Goal: Find specific page/section: Find specific page/section

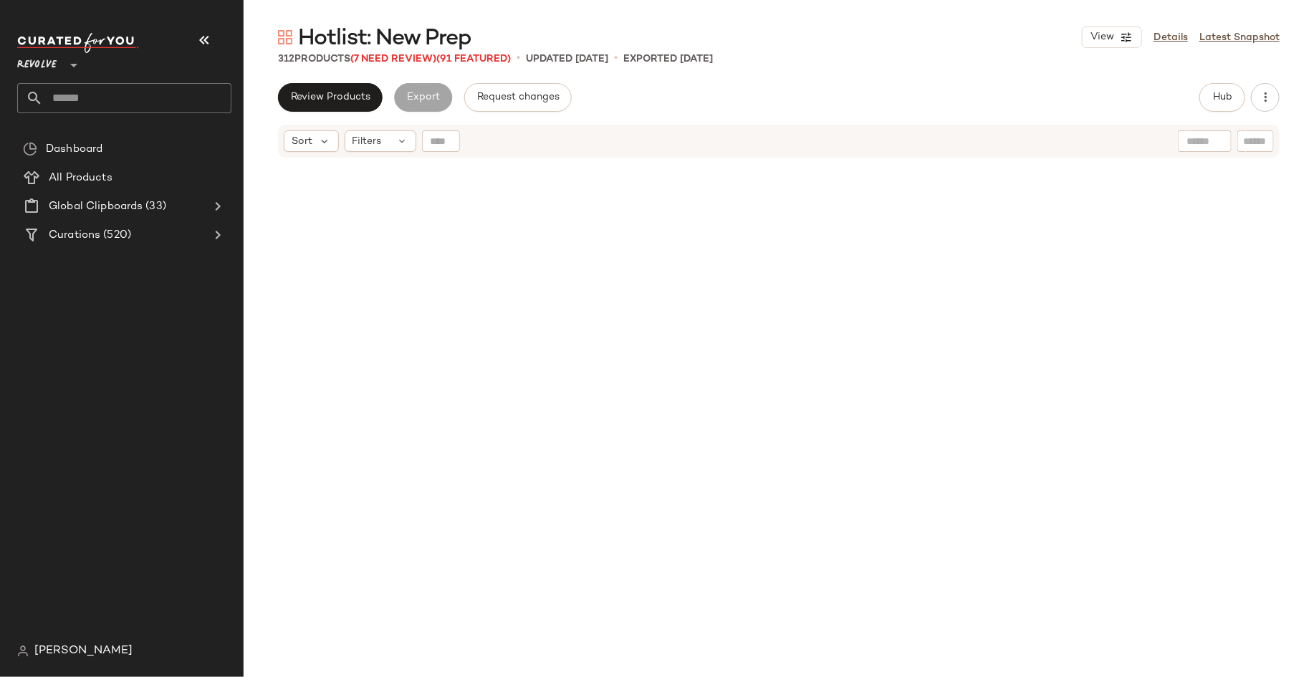
scroll to position [11667, 0]
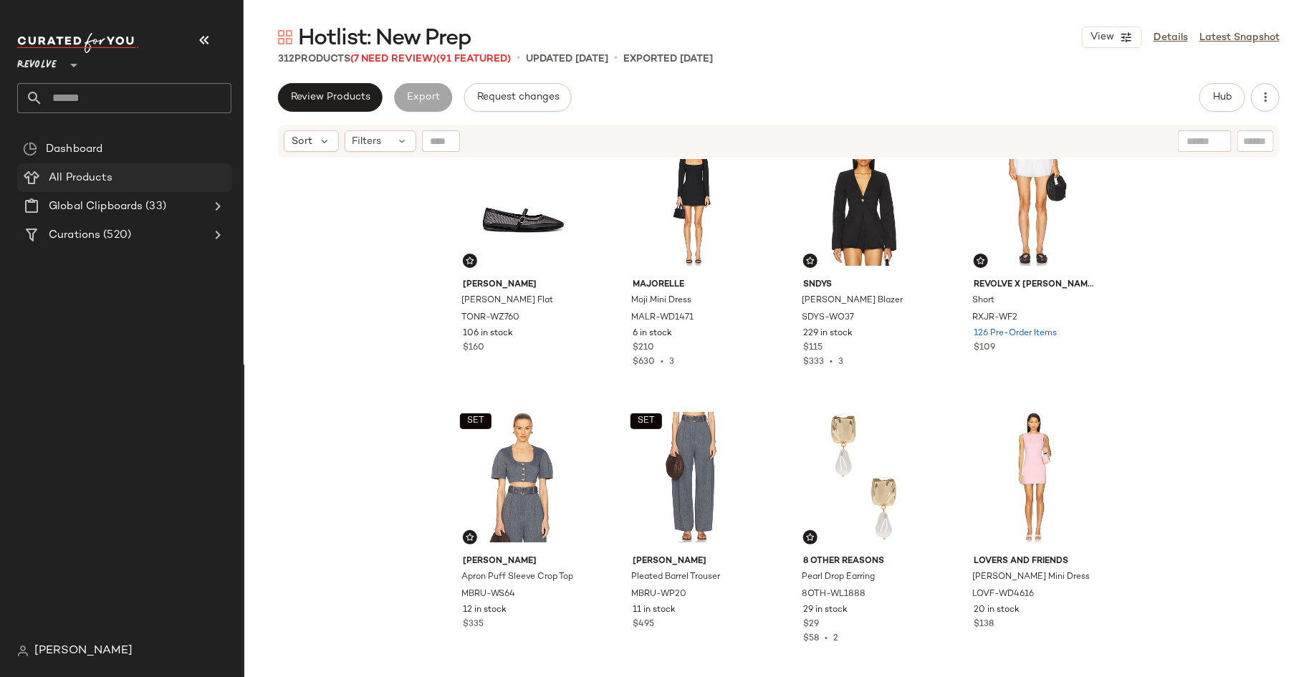
click at [83, 175] on span "All Products" at bounding box center [81, 178] width 64 height 16
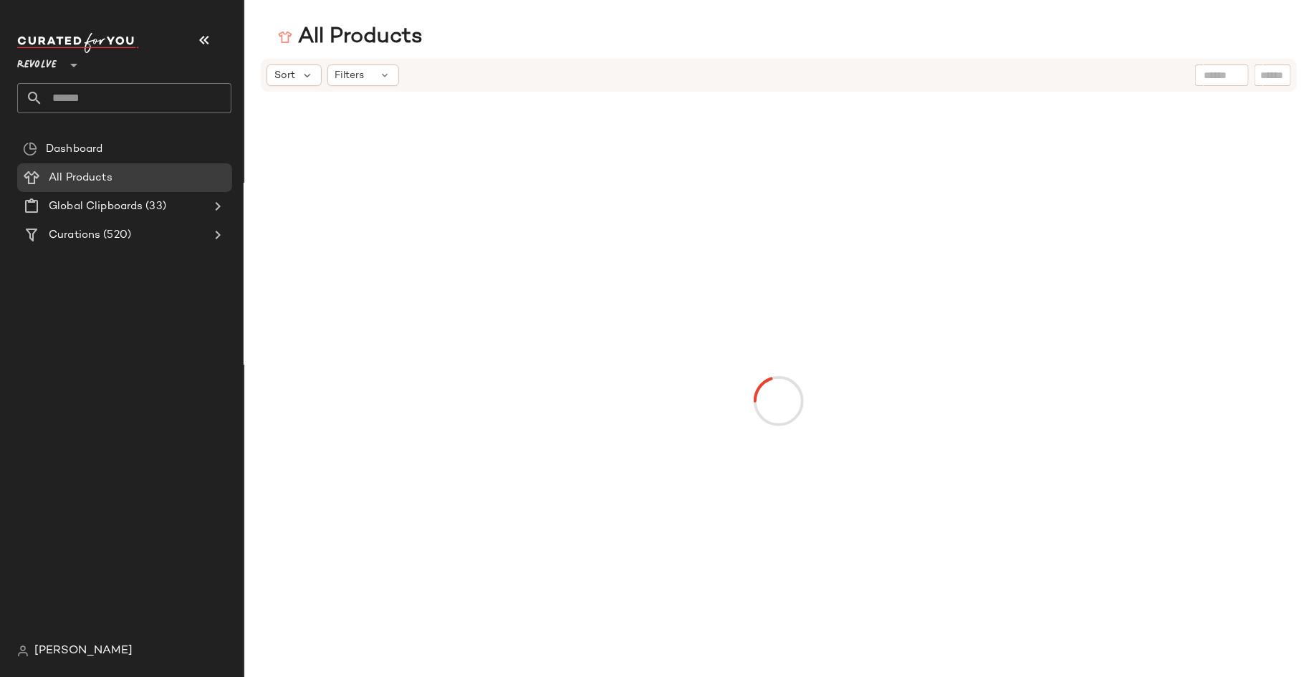
click at [47, 65] on span "Revolve" at bounding box center [36, 62] width 39 height 26
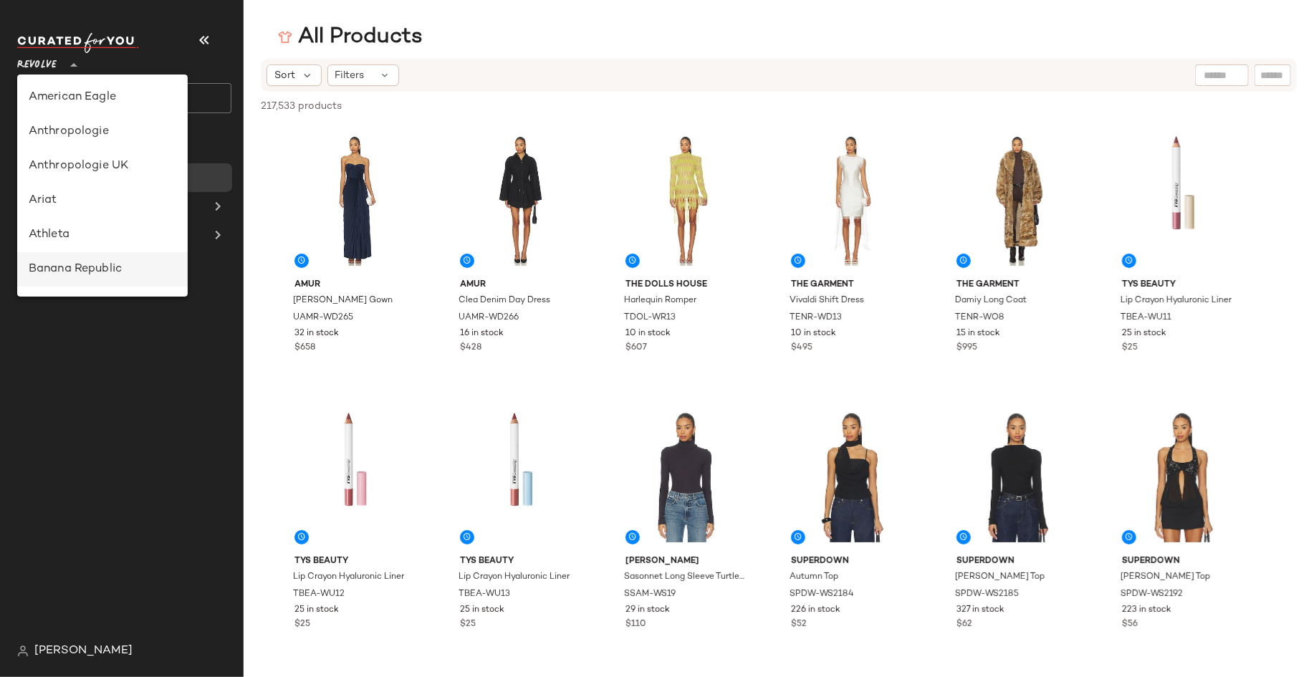
click at [85, 271] on div "Banana Republic" at bounding box center [103, 269] width 148 height 17
type input "**"
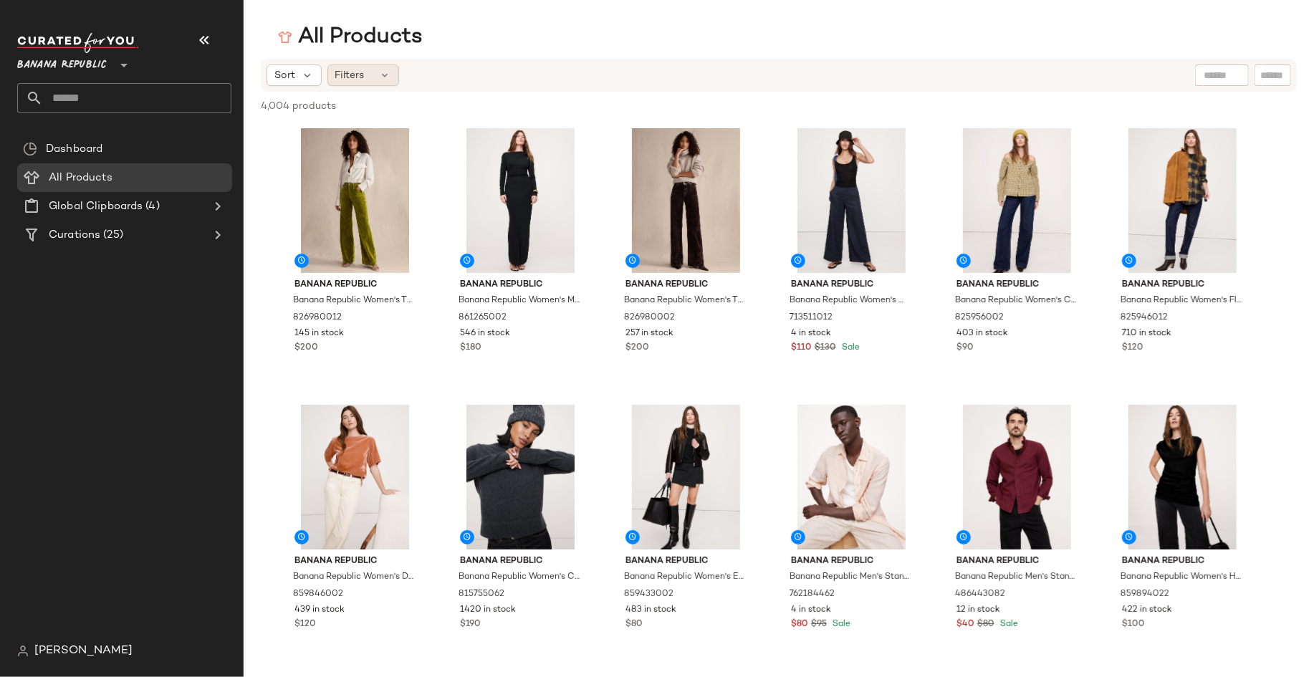
click at [380, 72] on icon at bounding box center [385, 75] width 11 height 11
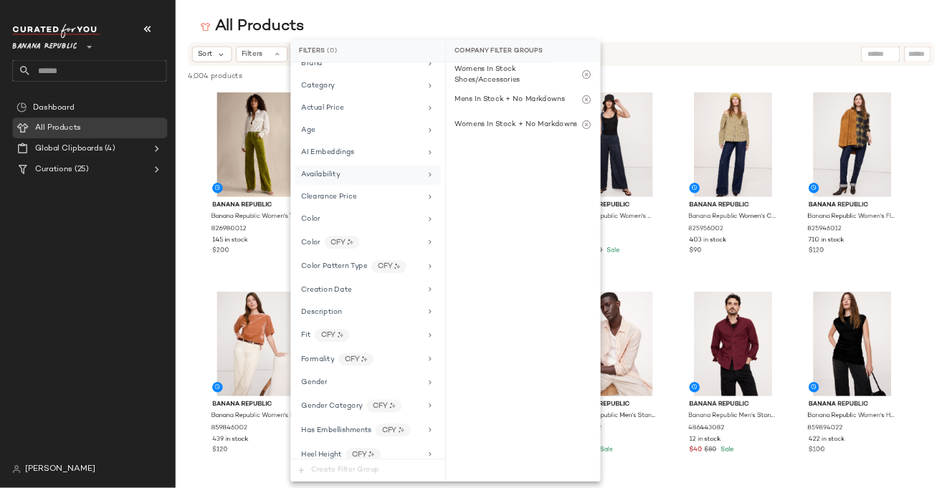
scroll to position [52, 0]
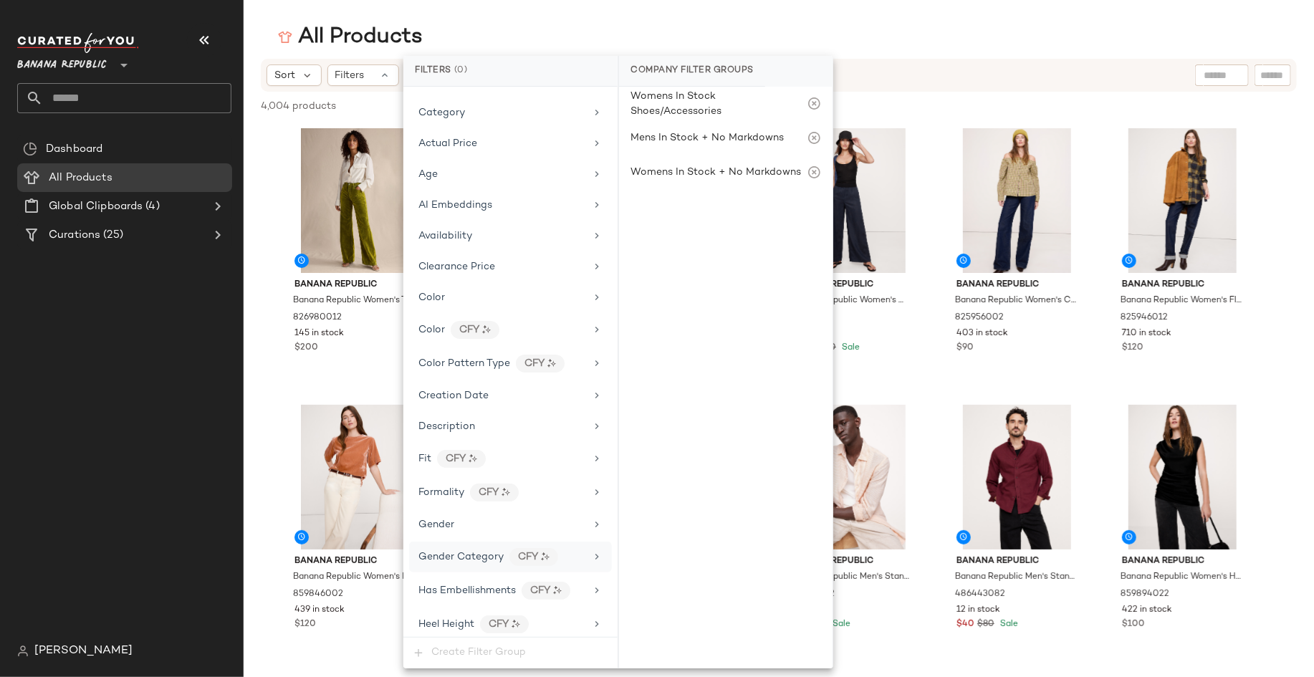
click at [591, 551] on icon at bounding box center [596, 556] width 11 height 11
click at [641, 176] on div "mens" at bounding box center [726, 176] width 214 height 34
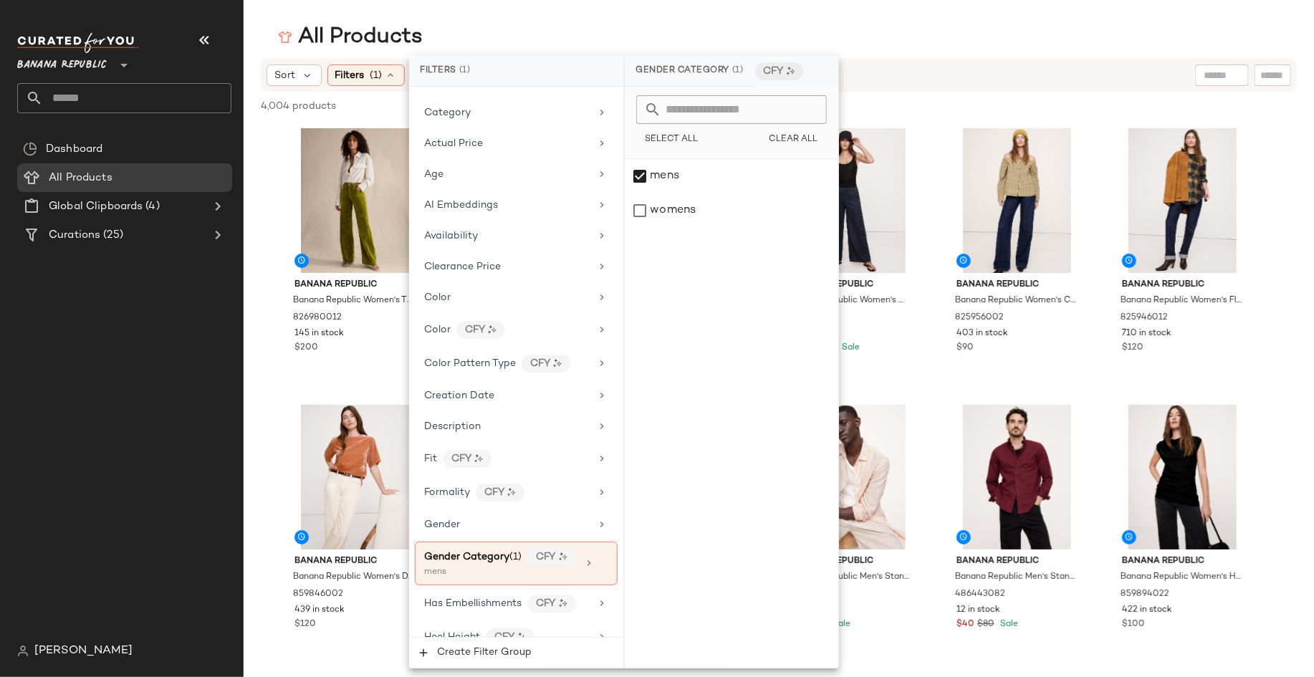
click at [942, 37] on div "All Products" at bounding box center [779, 37] width 1071 height 29
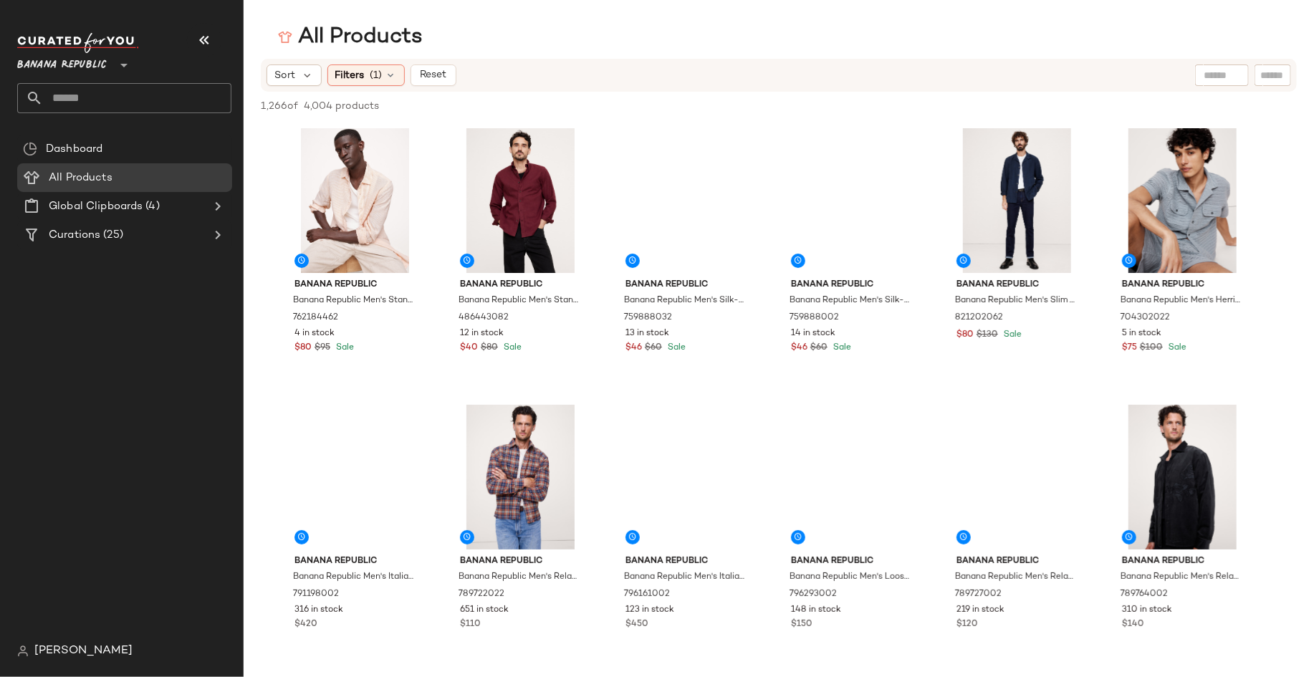
click at [1213, 74] on input "text" at bounding box center [1222, 75] width 37 height 15
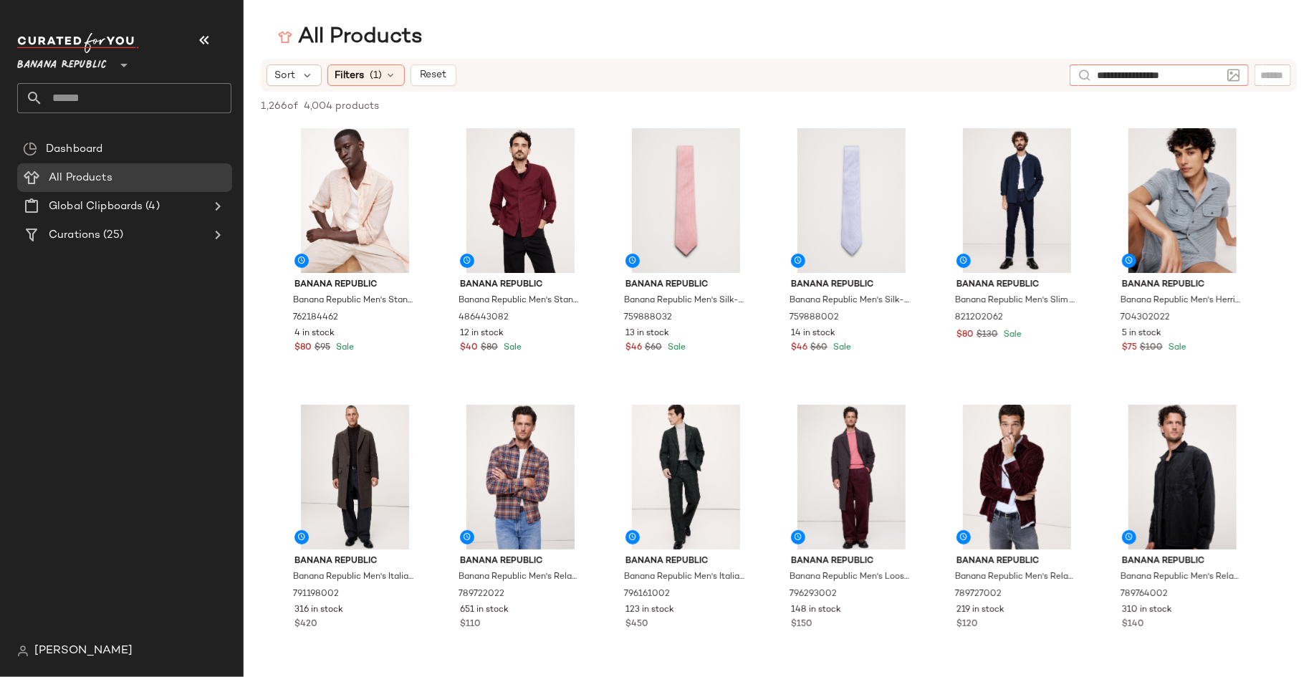
type input "**********"
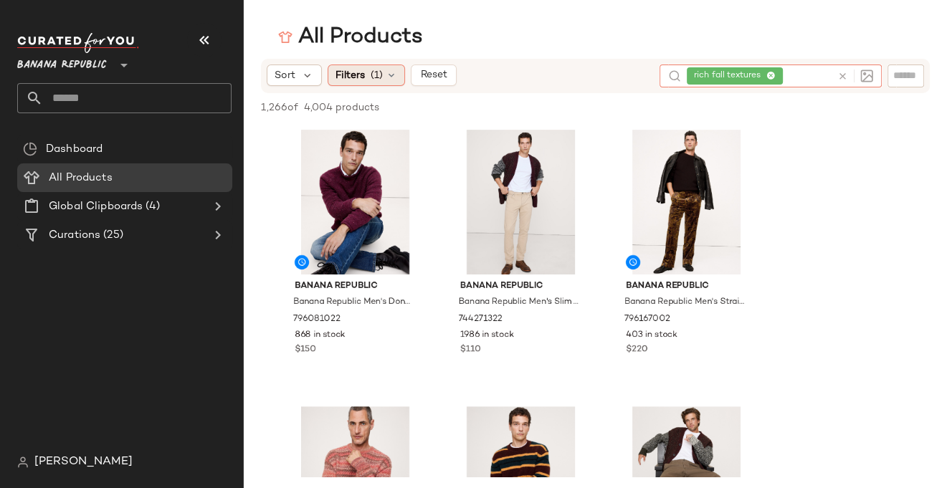
click at [378, 70] on span "(1)" at bounding box center [376, 75] width 12 height 15
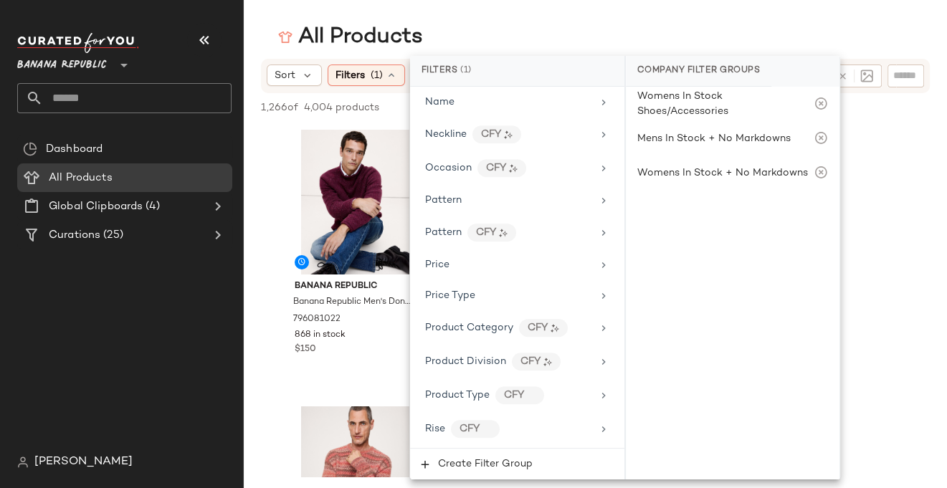
scroll to position [914, 0]
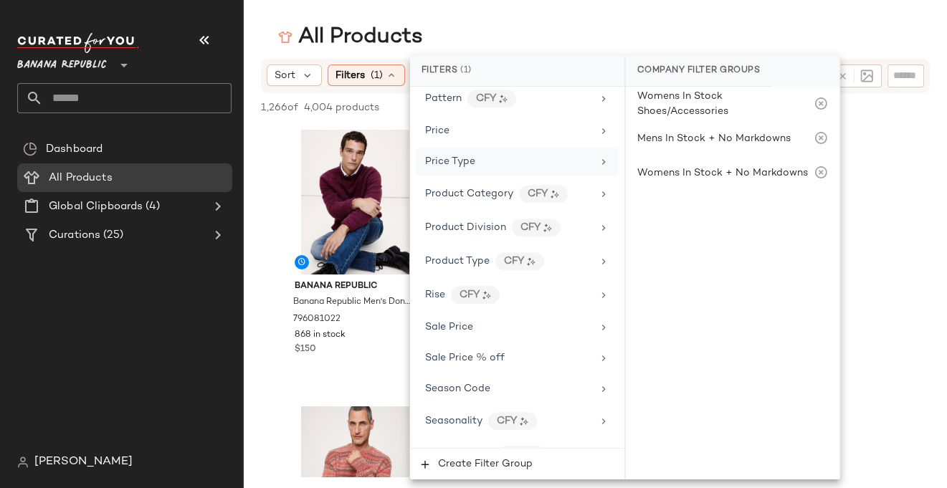
click at [600, 156] on icon at bounding box center [603, 161] width 11 height 11
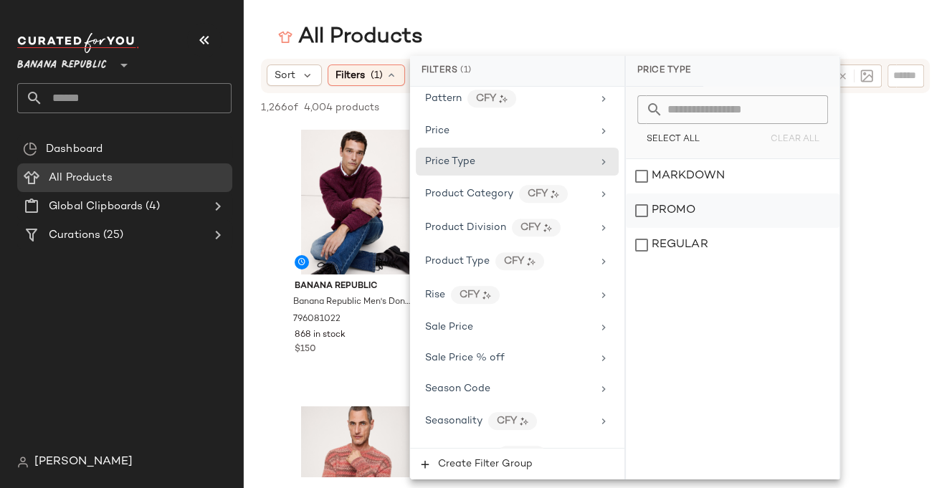
click at [641, 204] on div "PROMO" at bounding box center [733, 210] width 214 height 34
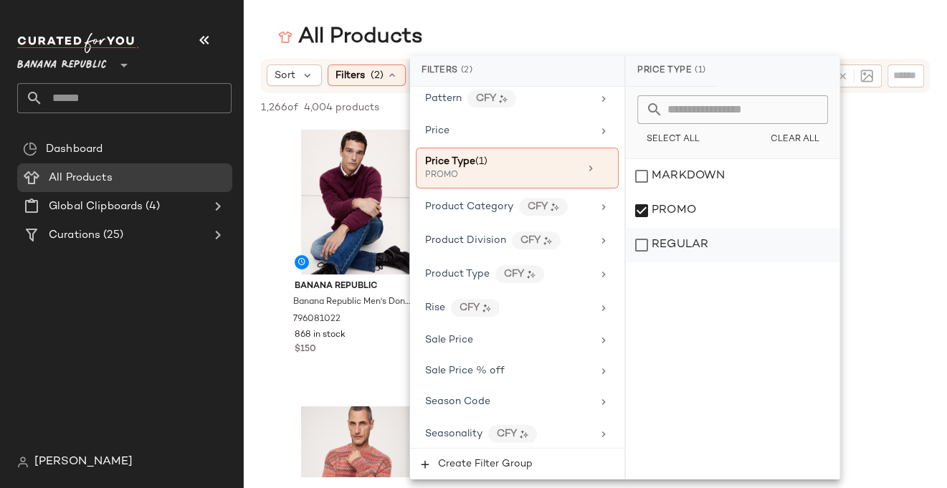
click at [641, 245] on div "REGULAR" at bounding box center [733, 245] width 214 height 34
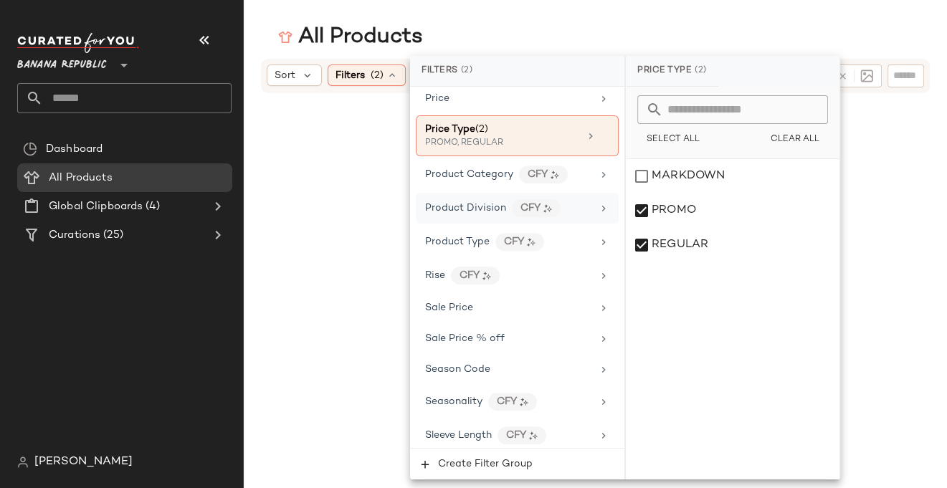
scroll to position [949, 0]
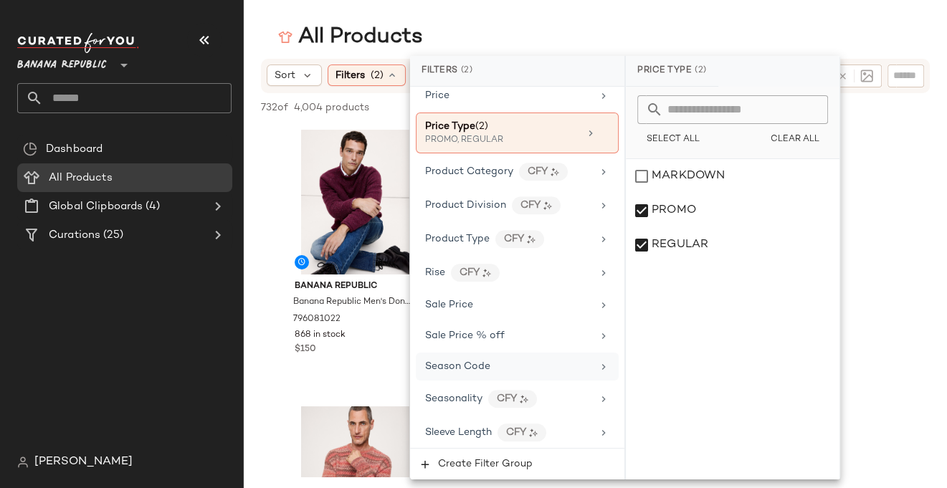
click at [598, 361] on icon at bounding box center [603, 366] width 11 height 11
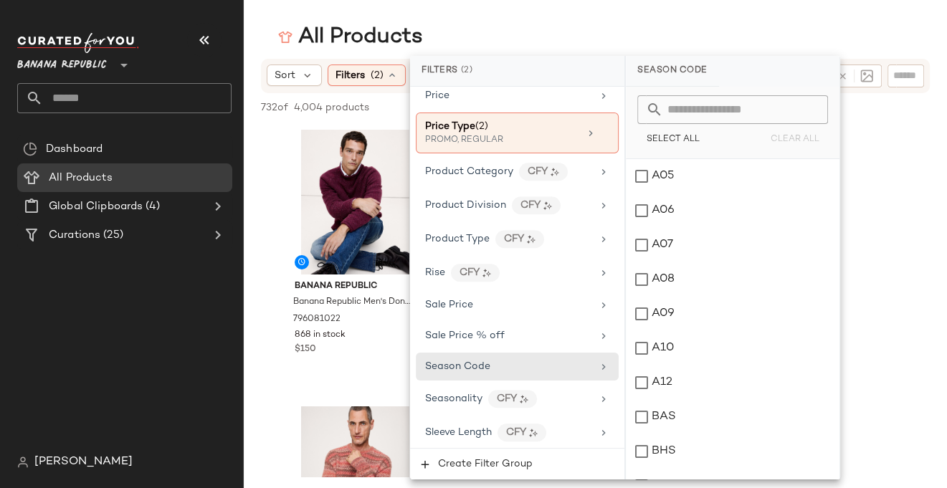
click at [690, 111] on input "text" at bounding box center [741, 109] width 156 height 29
click at [641, 176] on div "O01" at bounding box center [733, 176] width 214 height 34
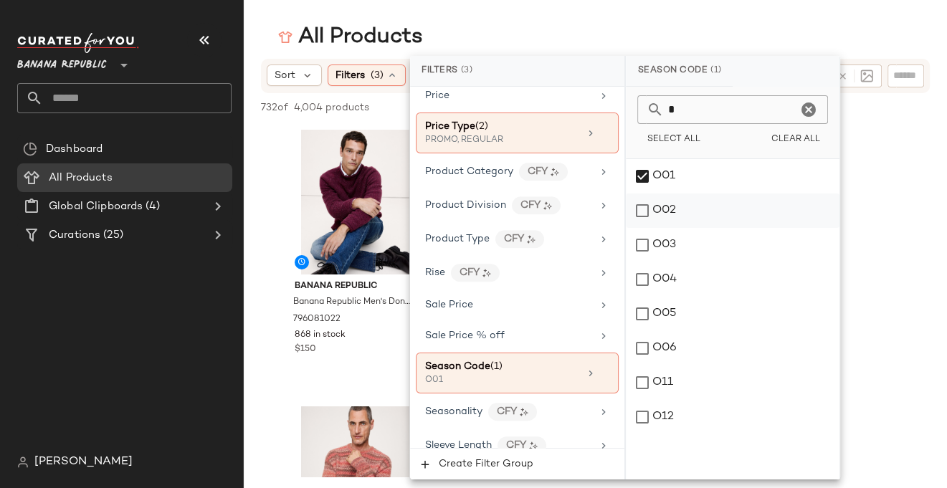
click at [642, 216] on div "O02" at bounding box center [733, 210] width 214 height 34
click at [642, 245] on div "O03" at bounding box center [733, 245] width 214 height 34
click at [643, 279] on div "O04" at bounding box center [733, 279] width 214 height 34
click at [643, 316] on div "O05" at bounding box center [733, 314] width 214 height 34
click at [641, 352] on div "O06" at bounding box center [733, 348] width 214 height 34
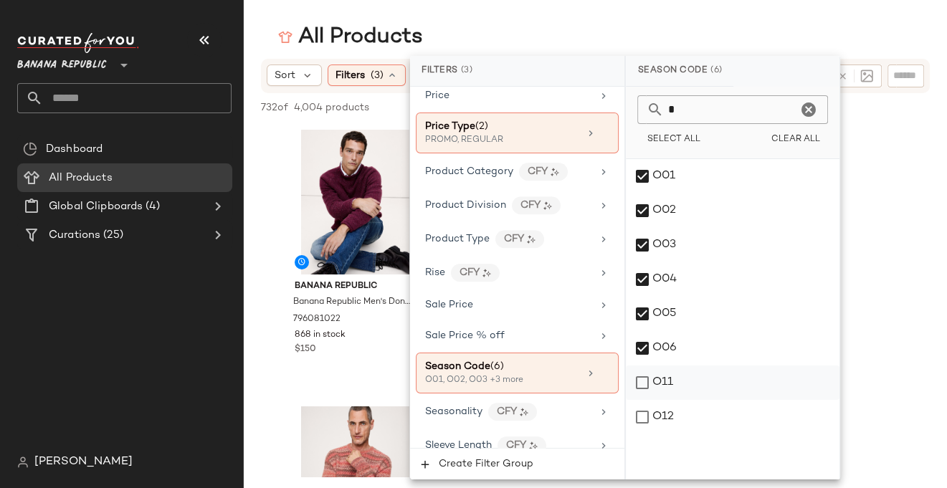
click at [641, 386] on div "O11" at bounding box center [733, 382] width 214 height 34
click at [642, 414] on div "O12" at bounding box center [733, 417] width 214 height 34
click at [704, 115] on input "*" at bounding box center [729, 109] width 133 height 29
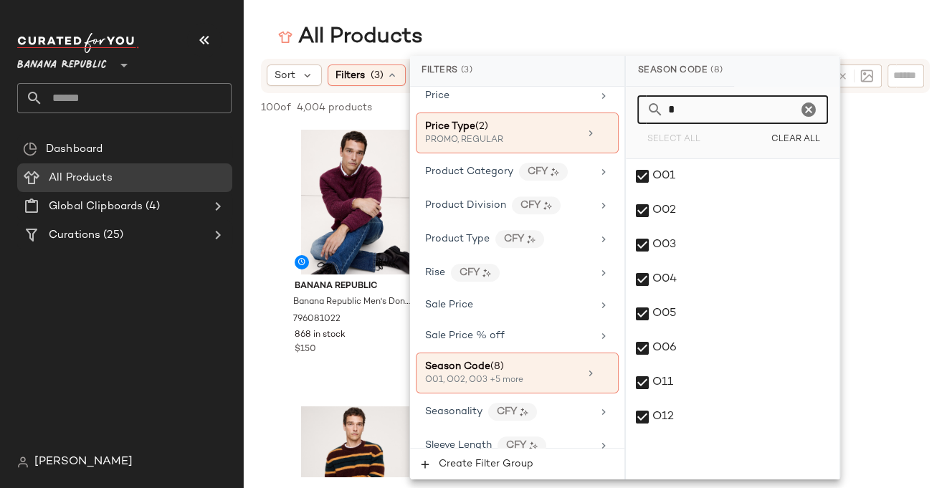
drag, startPoint x: 702, startPoint y: 113, endPoint x: 628, endPoint y: 113, distance: 73.1
click at [628, 113] on div "* Select All Clear All" at bounding box center [733, 123] width 214 height 72
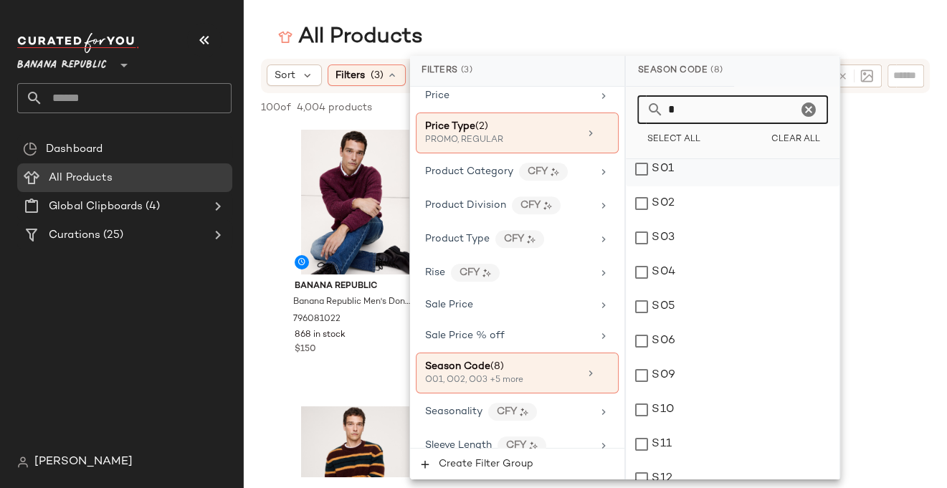
scroll to position [92, 0]
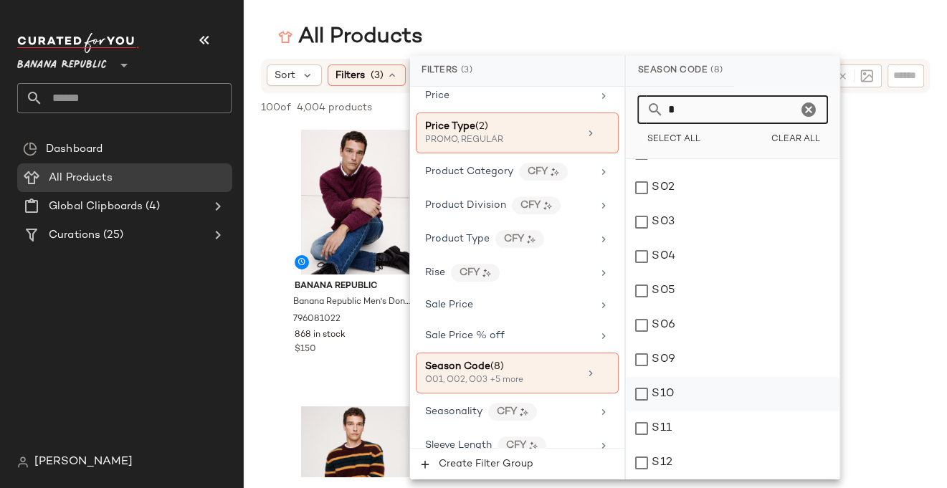
type input "*"
click at [639, 395] on div "S10" at bounding box center [733, 394] width 214 height 34
click at [639, 441] on div "S11" at bounding box center [733, 428] width 214 height 34
click at [643, 464] on div "S12" at bounding box center [733, 463] width 214 height 34
click at [828, 26] on div "All Products" at bounding box center [595, 37] width 703 height 29
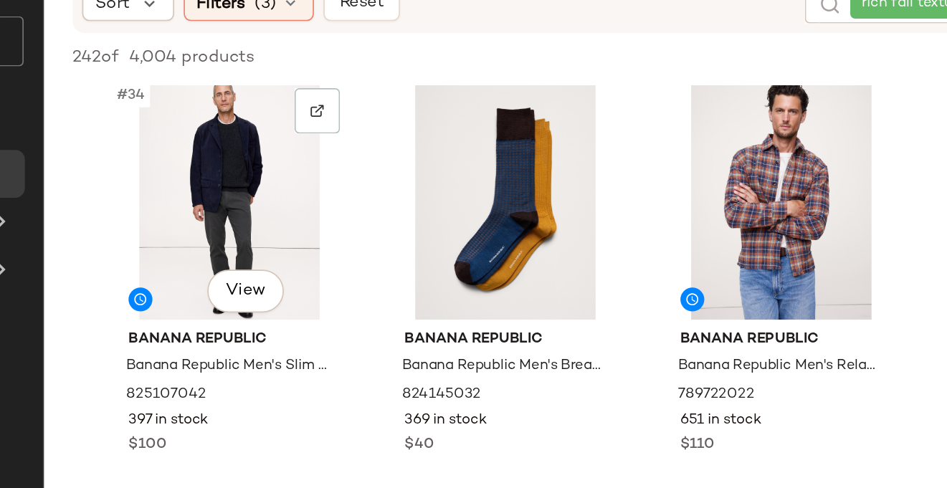
scroll to position [3076, 0]
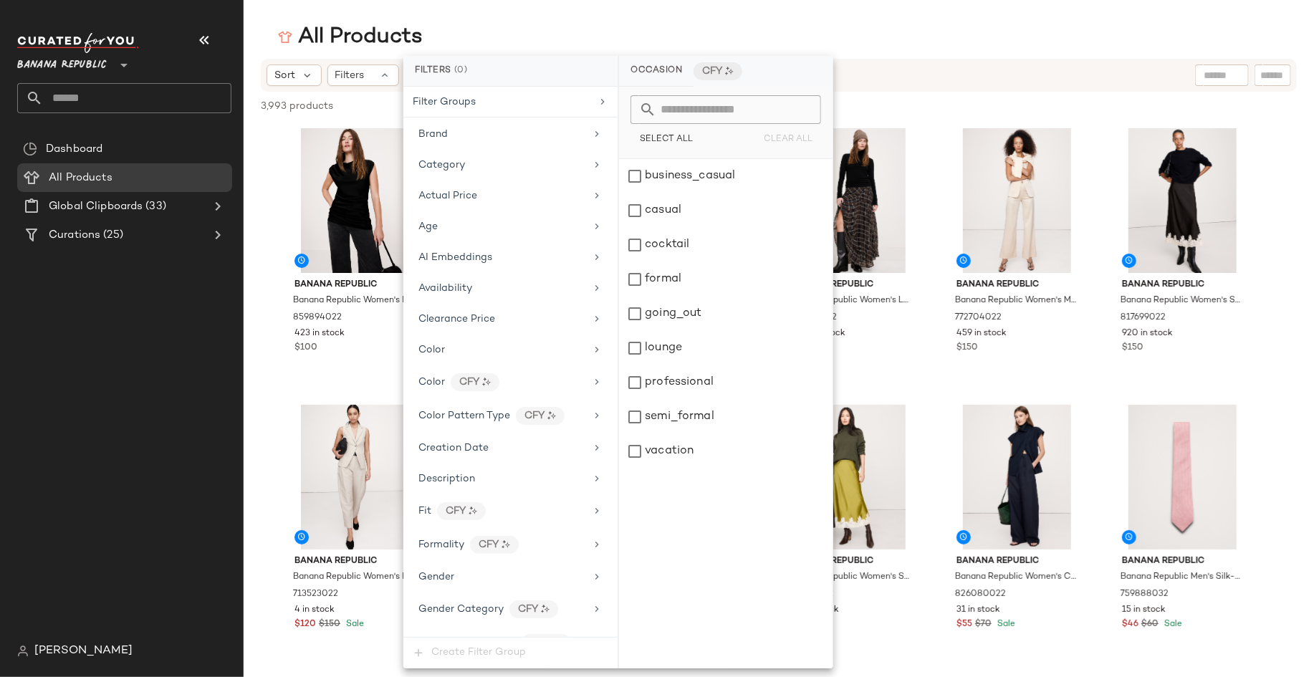
scroll to position [383, 0]
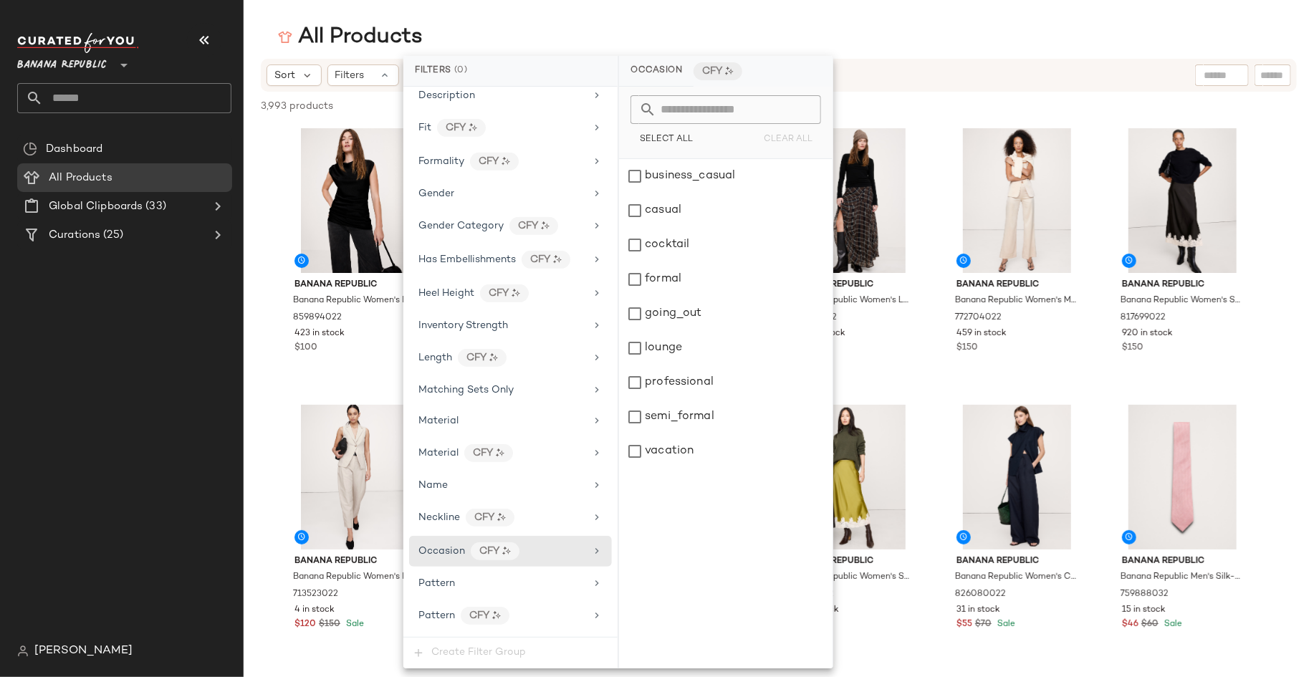
click at [165, 9] on nav "Banana Republic ** Dashboard All Products Global Clipboards (33) Curations (25)…" at bounding box center [122, 338] width 244 height 677
